Goal: Task Accomplishment & Management: Manage account settings

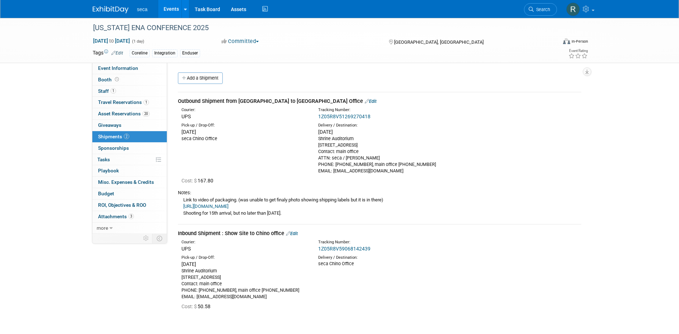
click at [166, 7] on link "Events" at bounding box center [171, 9] width 26 height 18
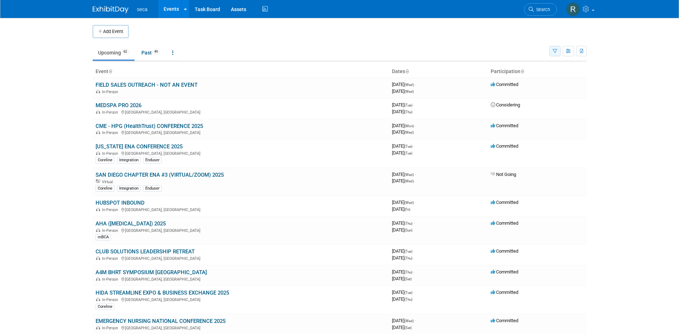
click at [556, 52] on icon "button" at bounding box center [555, 51] width 5 height 5
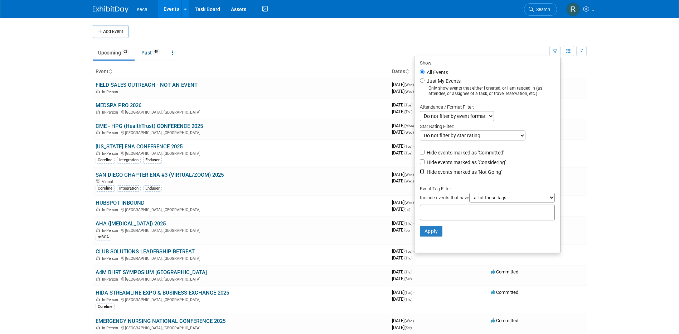
click at [420, 174] on input "Hide events marked as 'Not Going'" at bounding box center [422, 171] width 5 height 5
checkbox input "true"
click at [420, 163] on input "Hide events marked as 'Considering'" at bounding box center [422, 161] width 5 height 5
checkbox input "true"
click at [423, 232] on button "Apply" at bounding box center [431, 231] width 23 height 11
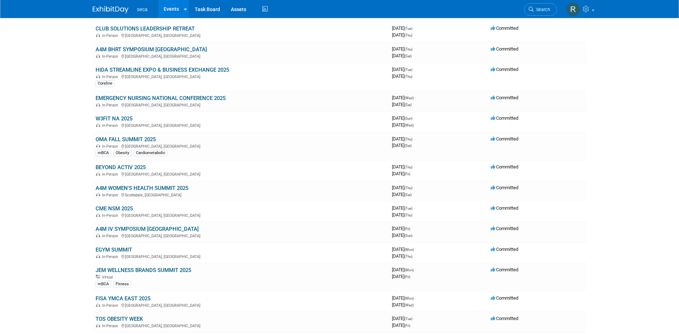
scroll to position [179, 0]
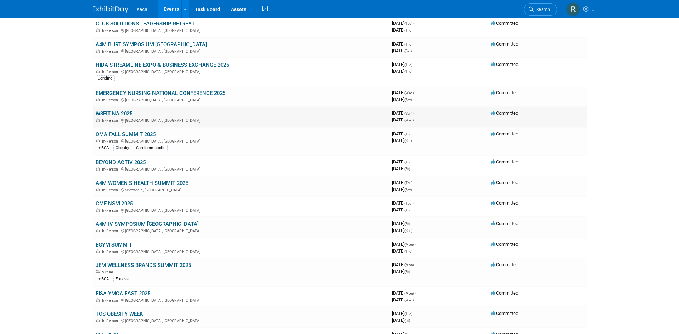
click at [118, 112] on link "W3FIT NA 2025" at bounding box center [114, 113] width 37 height 6
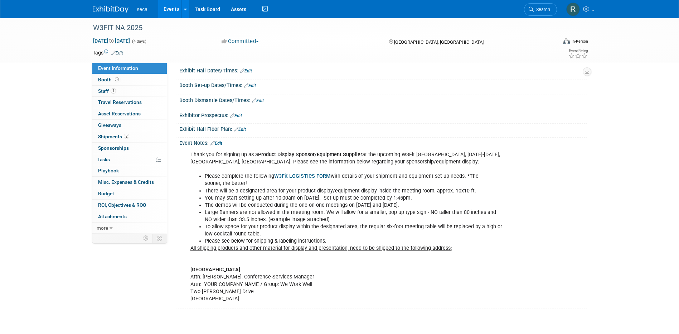
scroll to position [72, 0]
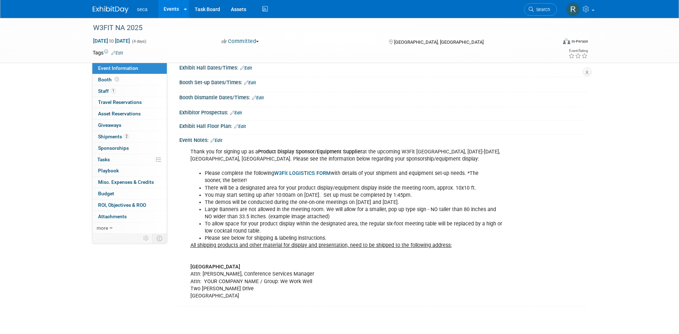
click at [222, 139] on link "Edit" at bounding box center [216, 140] width 12 height 5
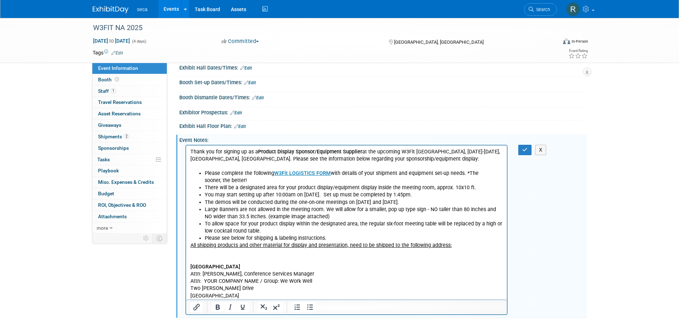
scroll to position [0, 0]
click at [277, 195] on li "You may start setting up after 10:00am on September 21st. Set up must be comple…" at bounding box center [353, 194] width 299 height 7
click at [526, 147] on icon "button" at bounding box center [524, 149] width 5 height 5
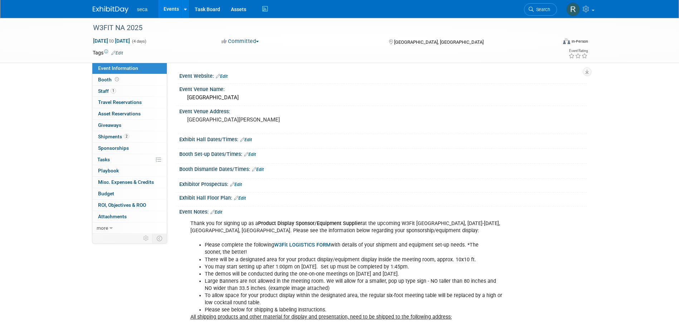
click at [253, 155] on link "Edit" at bounding box center [250, 154] width 12 height 5
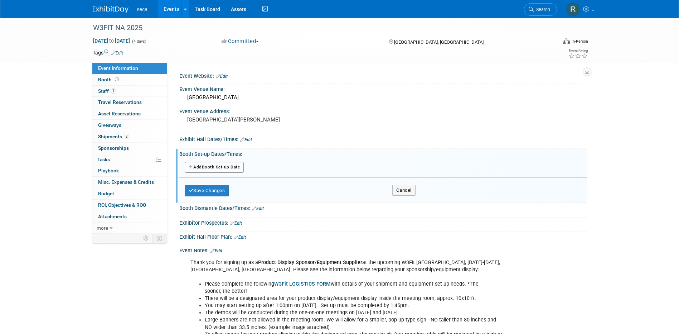
click at [226, 167] on button "Add Another Booth Set-up Date" at bounding box center [214, 167] width 59 height 11
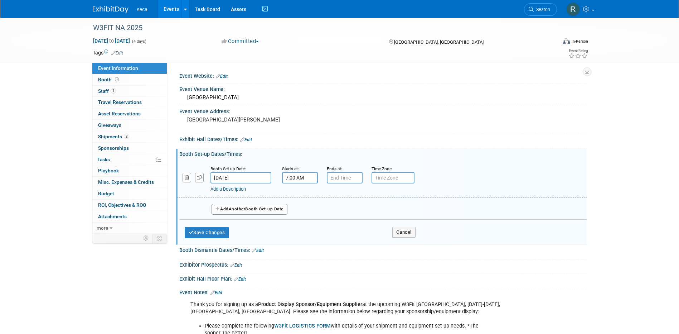
click at [303, 178] on input "7:00 AM" at bounding box center [300, 177] width 36 height 11
click at [300, 207] on span "07" at bounding box center [299, 210] width 14 height 13
drag, startPoint x: 309, startPoint y: 177, endPoint x: 272, endPoint y: 176, distance: 36.9
click at [272, 176] on div "Booth Set-up Date: Sep 21, 2025 Starts at: 7:00 AM1 07 : 00 AM 12 01 02 03 04 0…" at bounding box center [381, 179] width 409 height 37
type input "1:00 PM"
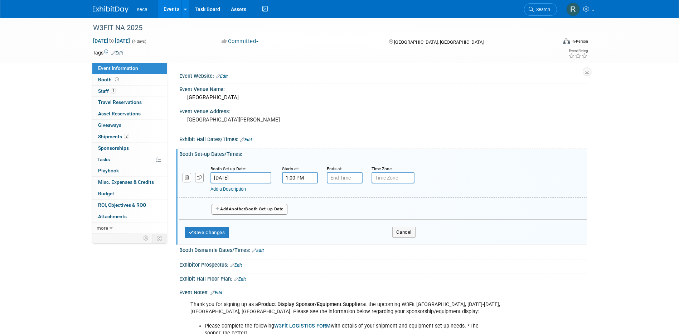
click at [513, 200] on div "Add Another Booth Set-up Date" at bounding box center [382, 206] width 407 height 19
click at [345, 178] on input "7:00 PM" at bounding box center [345, 177] width 36 height 11
click at [345, 211] on span "07" at bounding box center [343, 210] width 14 height 13
click at [361, 209] on td "05" at bounding box center [363, 214] width 23 height 19
type input "5:00 PM"
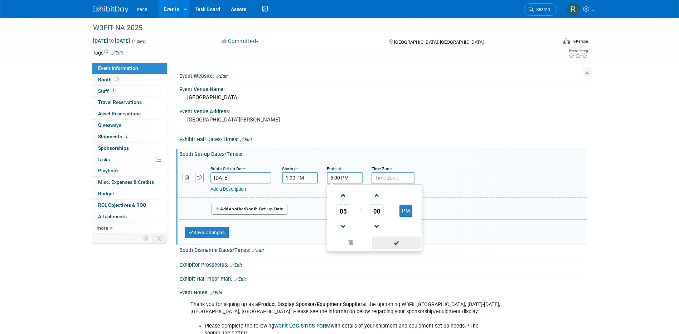
click at [398, 241] on span at bounding box center [396, 242] width 48 height 13
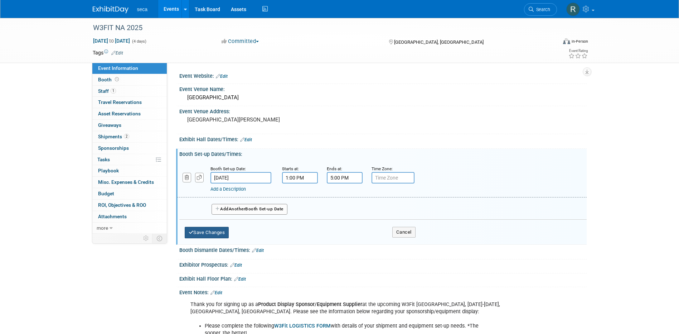
click at [207, 231] on button "Save Changes" at bounding box center [207, 232] width 44 height 11
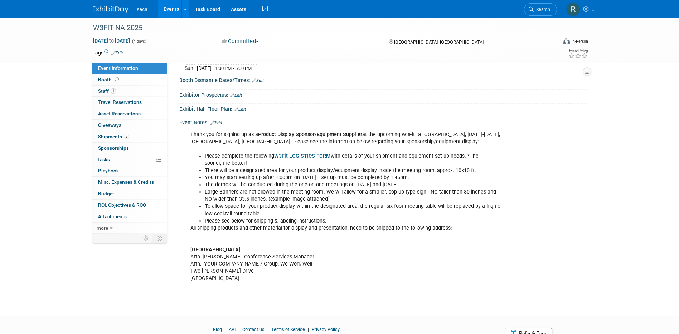
scroll to position [128, 0]
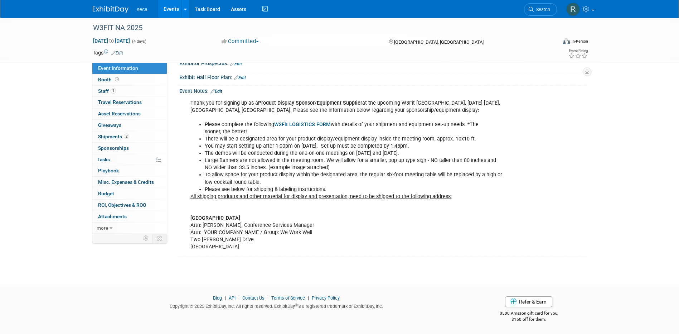
click at [289, 122] on link "W3Fit LOGISTICS FORM" at bounding box center [302, 124] width 57 height 6
click at [109, 136] on span "Shipments 2" at bounding box center [113, 137] width 31 height 6
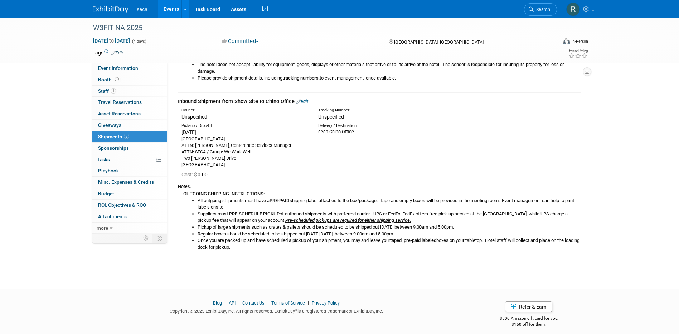
scroll to position [207, 0]
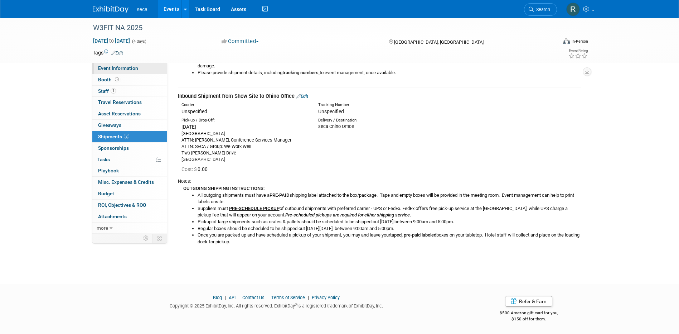
click at [121, 71] on link "Event Information" at bounding box center [129, 68] width 74 height 11
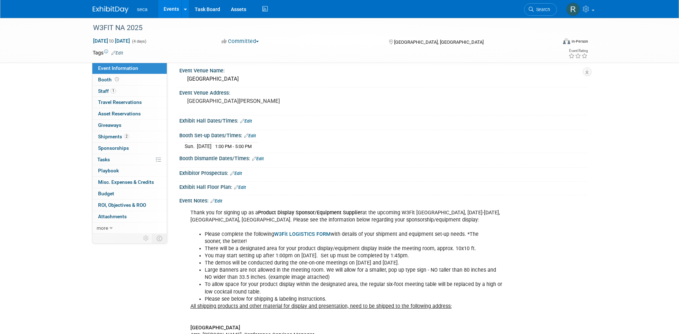
scroll to position [36, 0]
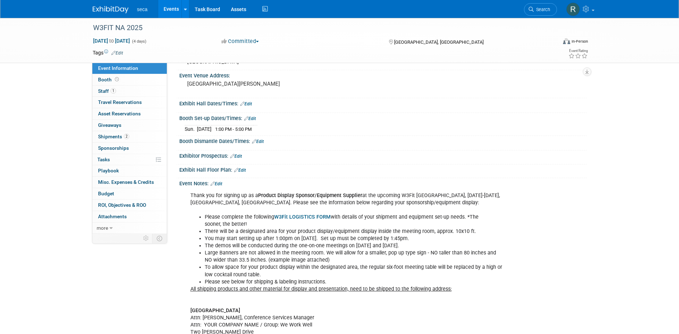
click at [219, 183] on link "Edit" at bounding box center [216, 183] width 12 height 5
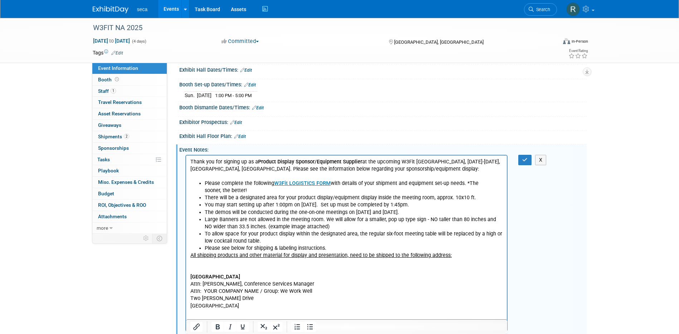
scroll to position [107, 0]
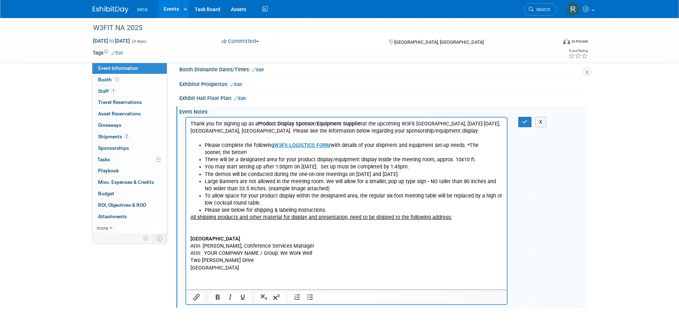
click at [243, 271] on html "Thank you for signing up as a Product Display Sponsor/Equipment Supplier at the…" at bounding box center [346, 194] width 321 height 154
click at [285, 271] on p "All shipping products and other material for display and presentation, need to …" at bounding box center [346, 242] width 313 height 58
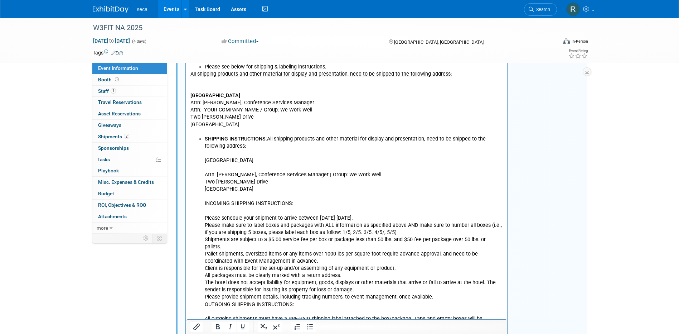
scroll to position [152, 0]
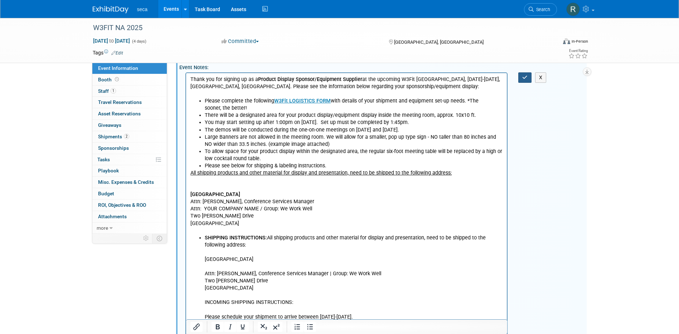
click at [524, 81] on button "button" at bounding box center [524, 77] width 13 height 10
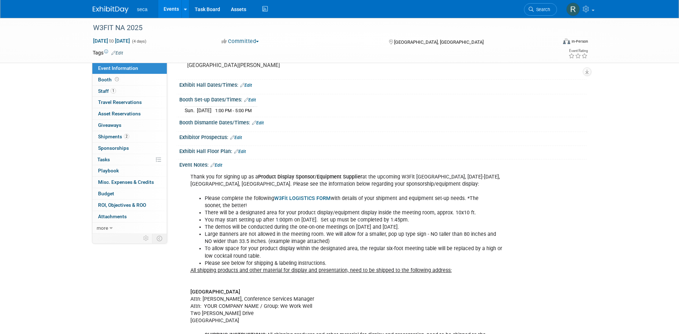
scroll to position [0, 0]
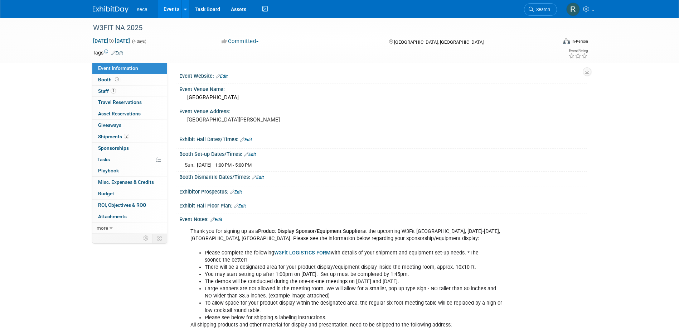
click at [170, 8] on link "Events" at bounding box center [171, 9] width 26 height 18
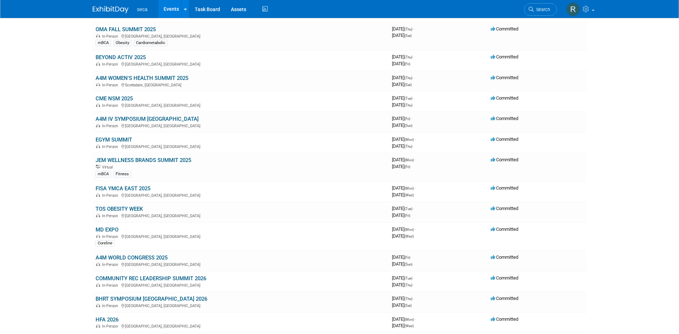
scroll to position [286, 0]
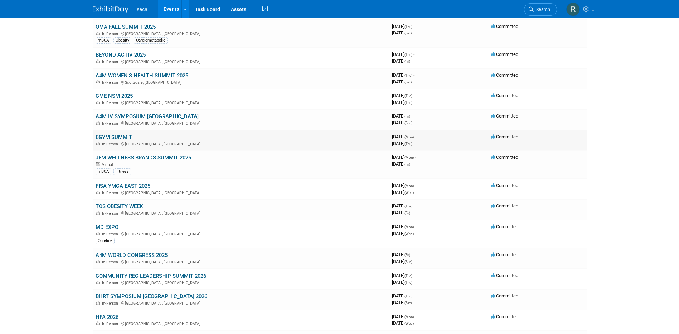
click at [111, 135] on link "EGYM SUMMIT" at bounding box center [114, 137] width 37 height 6
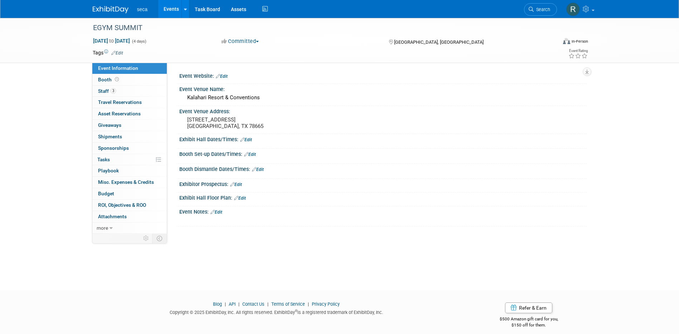
click at [224, 77] on link "Edit" at bounding box center [222, 76] width 12 height 5
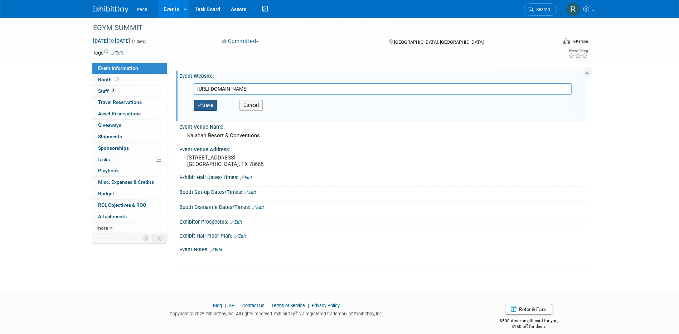
type input "[URL][DOMAIN_NAME]"
click at [214, 106] on button "Save" at bounding box center [206, 105] width 24 height 11
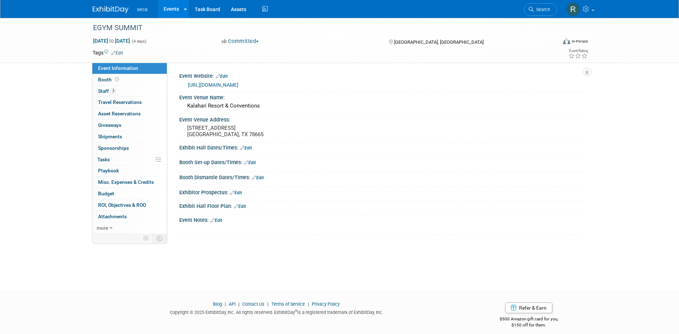
click at [246, 147] on link "Edit" at bounding box center [246, 147] width 12 height 5
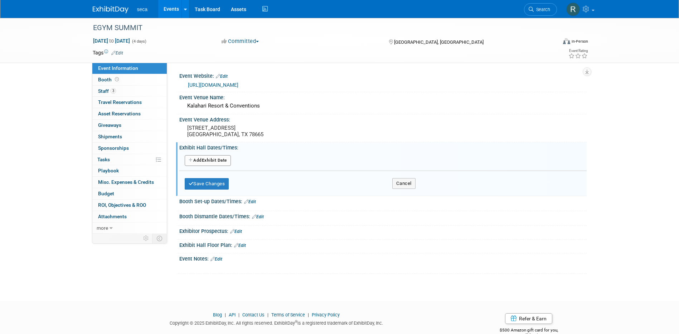
click at [218, 159] on button "Add Another Exhibit Date" at bounding box center [208, 160] width 46 height 11
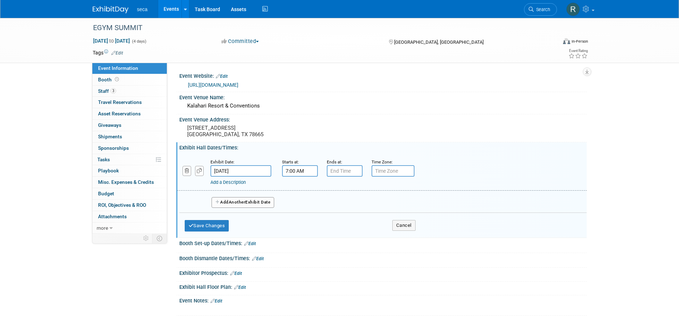
click at [293, 169] on input "7:00 AM" at bounding box center [300, 170] width 36 height 11
click at [294, 202] on span "07" at bounding box center [299, 203] width 14 height 13
click at [299, 186] on td "12" at bounding box center [295, 188] width 23 height 19
click at [290, 172] on input "12:00 AM" at bounding box center [300, 170] width 36 height 11
click at [336, 205] on span "00" at bounding box center [332, 203] width 14 height 13
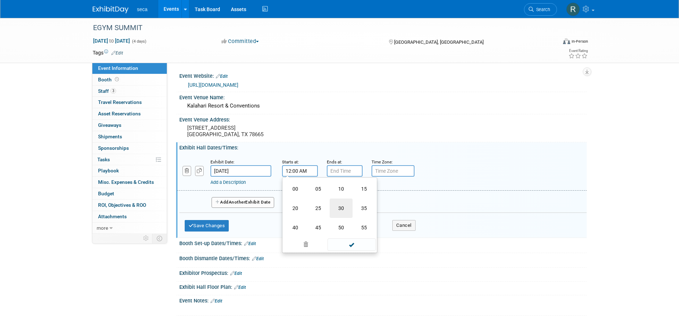
click at [346, 208] on td "30" at bounding box center [341, 207] width 23 height 19
click at [364, 203] on button "AM" at bounding box center [361, 204] width 13 height 12
type input "12:30 PM"
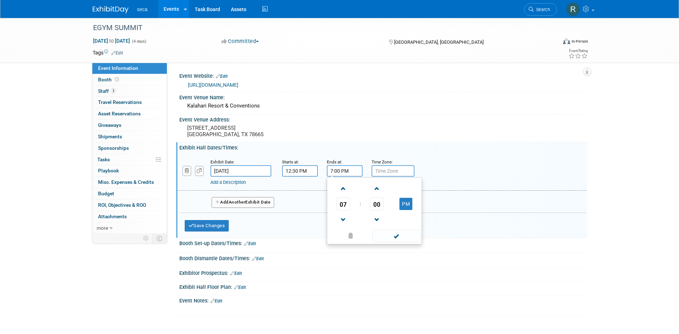
click at [345, 171] on input "7:00 PM" at bounding box center [345, 170] width 36 height 11
click at [345, 203] on span "07" at bounding box center [343, 203] width 14 height 13
click at [362, 211] on td "05" at bounding box center [363, 207] width 23 height 19
type input "5:00 PM"
click at [463, 180] on div "Add a Description" at bounding box center [363, 182] width 306 height 6
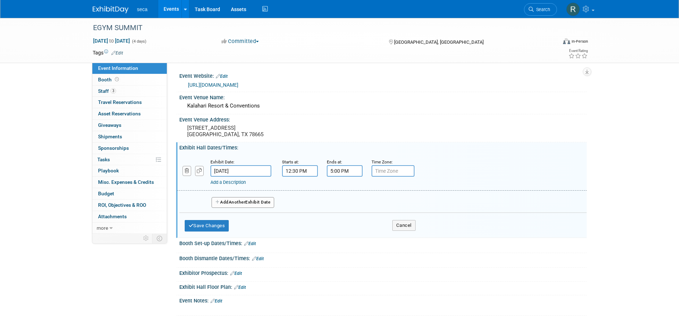
click at [294, 172] on input "12:30 PM" at bounding box center [300, 170] width 36 height 11
click at [297, 204] on span "12" at bounding box center [299, 203] width 14 height 13
click at [316, 190] on td "01" at bounding box center [318, 188] width 23 height 19
click at [333, 205] on span "30" at bounding box center [332, 203] width 14 height 13
click at [294, 192] on td "00" at bounding box center [295, 188] width 23 height 19
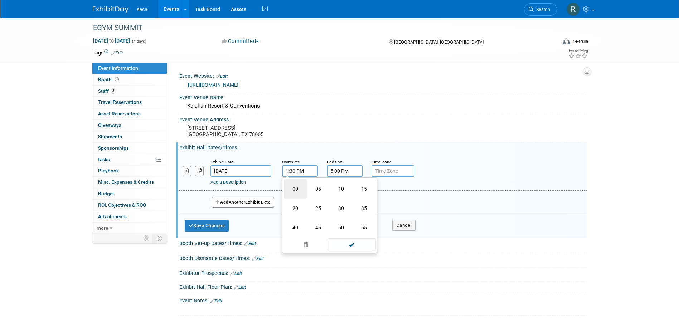
type input "1:00 PM"
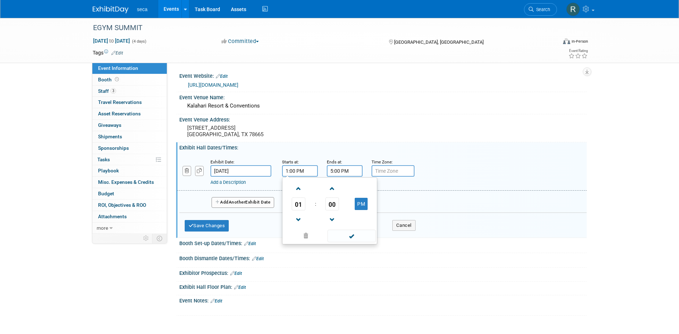
click at [454, 185] on div "Add a Description" at bounding box center [363, 182] width 306 height 6
click at [220, 225] on button "Save Changes" at bounding box center [207, 225] width 44 height 11
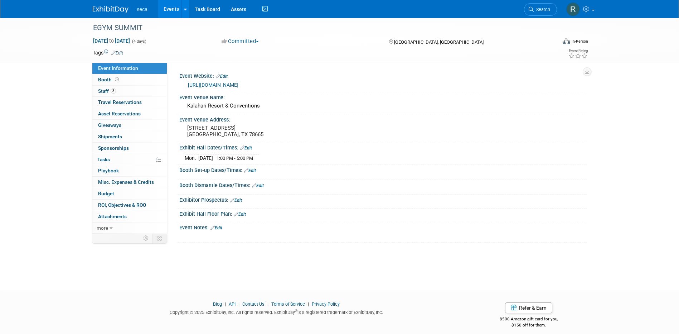
click at [249, 147] on link "Edit" at bounding box center [246, 147] width 12 height 5
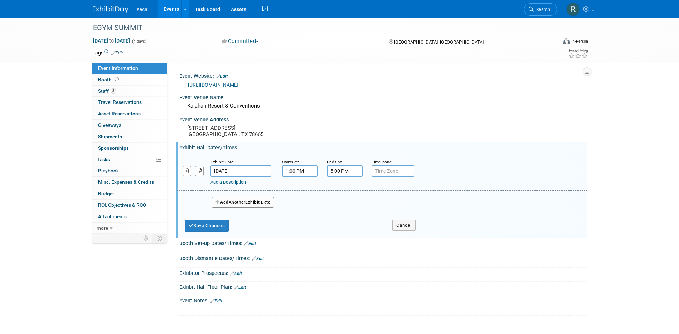
click at [291, 171] on input "1:00 PM" at bounding box center [300, 170] width 36 height 11
click at [301, 207] on span "01" at bounding box center [299, 203] width 14 height 13
click at [296, 192] on td "12" at bounding box center [295, 188] width 23 height 19
click at [294, 171] on input "12:00 PM" at bounding box center [300, 170] width 36 height 11
click at [332, 202] on span "00" at bounding box center [332, 203] width 14 height 13
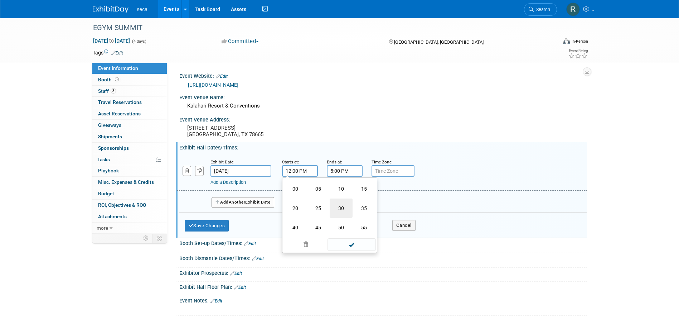
click at [342, 211] on td "30" at bounding box center [341, 207] width 23 height 19
type input "12:30 PM"
drag, startPoint x: 215, startPoint y: 224, endPoint x: 248, endPoint y: 216, distance: 34.6
click at [215, 224] on button "Save Changes" at bounding box center [207, 225] width 44 height 11
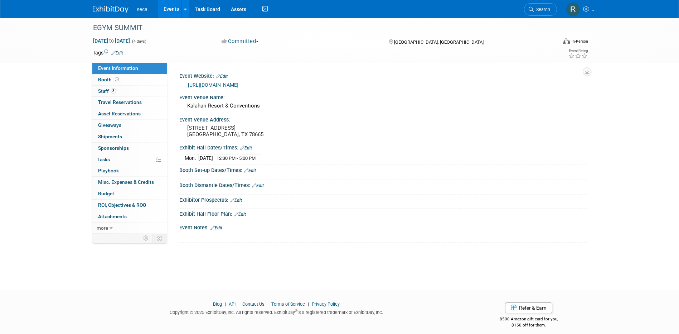
click at [254, 170] on link "Edit" at bounding box center [250, 170] width 12 height 5
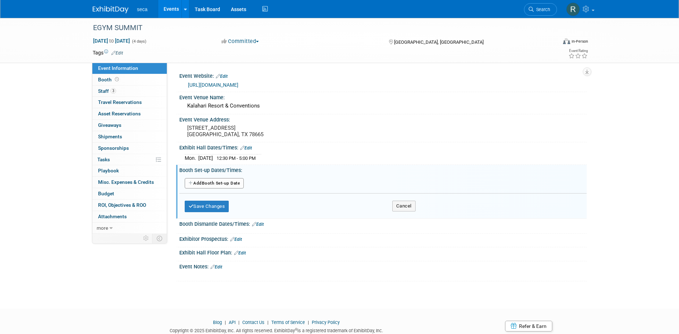
click at [212, 184] on button "Add Another Booth Set-up Date" at bounding box center [214, 183] width 59 height 11
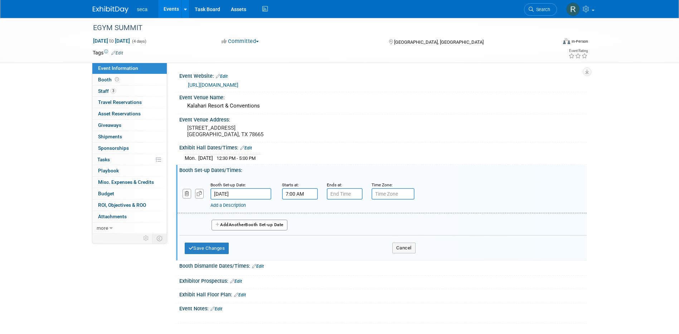
click at [303, 192] on input "7:00 AM" at bounding box center [300, 193] width 36 height 11
click at [300, 222] on span "07" at bounding box center [299, 226] width 14 height 13
click at [297, 213] on td "12" at bounding box center [295, 211] width 23 height 19
click at [295, 195] on input "12:00 AM" at bounding box center [300, 193] width 36 height 11
click at [329, 225] on span "00" at bounding box center [332, 226] width 14 height 13
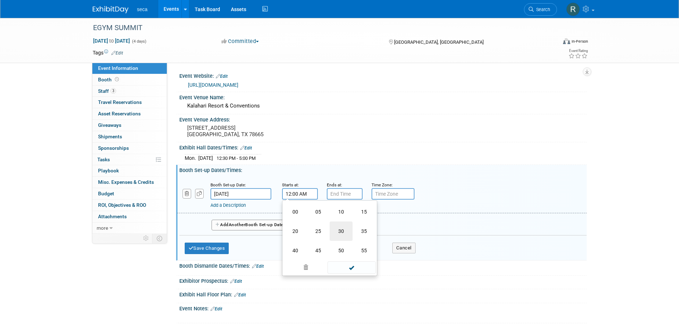
click at [343, 229] on td "30" at bounding box center [341, 230] width 23 height 19
click at [358, 226] on button "AM" at bounding box center [361, 226] width 13 height 12
type input "12:30 PM"
click at [354, 194] on input "7:00 PM" at bounding box center [345, 193] width 36 height 11
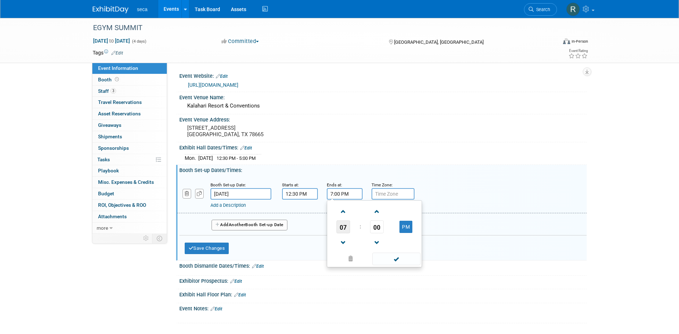
click at [346, 227] on span "07" at bounding box center [343, 226] width 14 height 13
click at [365, 226] on td "05" at bounding box center [363, 230] width 23 height 19
type input "5:00 PM"
click at [464, 189] on div "Add a Description Description:" at bounding box center [382, 195] width 420 height 28
click at [214, 246] on button "Save Changes" at bounding box center [207, 247] width 44 height 11
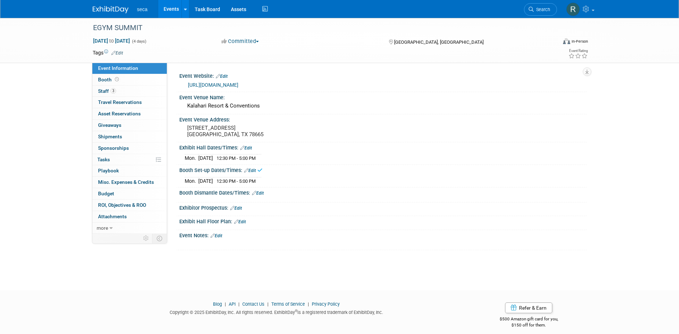
click at [249, 148] on link "Edit" at bounding box center [246, 147] width 12 height 5
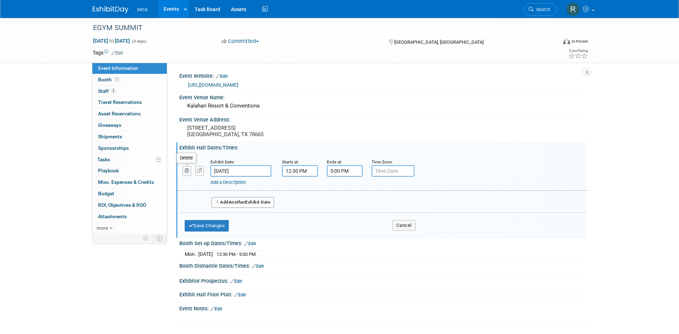
click at [189, 171] on button "button" at bounding box center [187, 171] width 9 height 10
